Goal: Entertainment & Leisure: Consume media (video, audio)

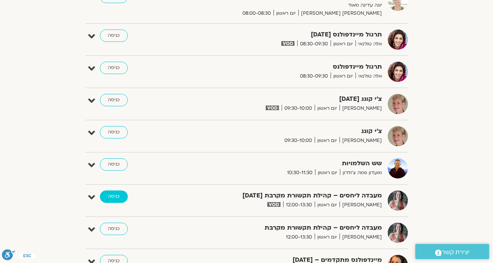
click at [115, 197] on link "כניסה" at bounding box center [114, 197] width 28 height 12
